Goal: Contribute content

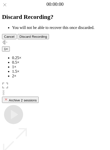
scroll to position [45, 0]
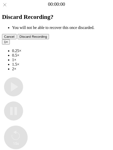
type input "**********"
